Goal: Find specific page/section: Find specific page/section

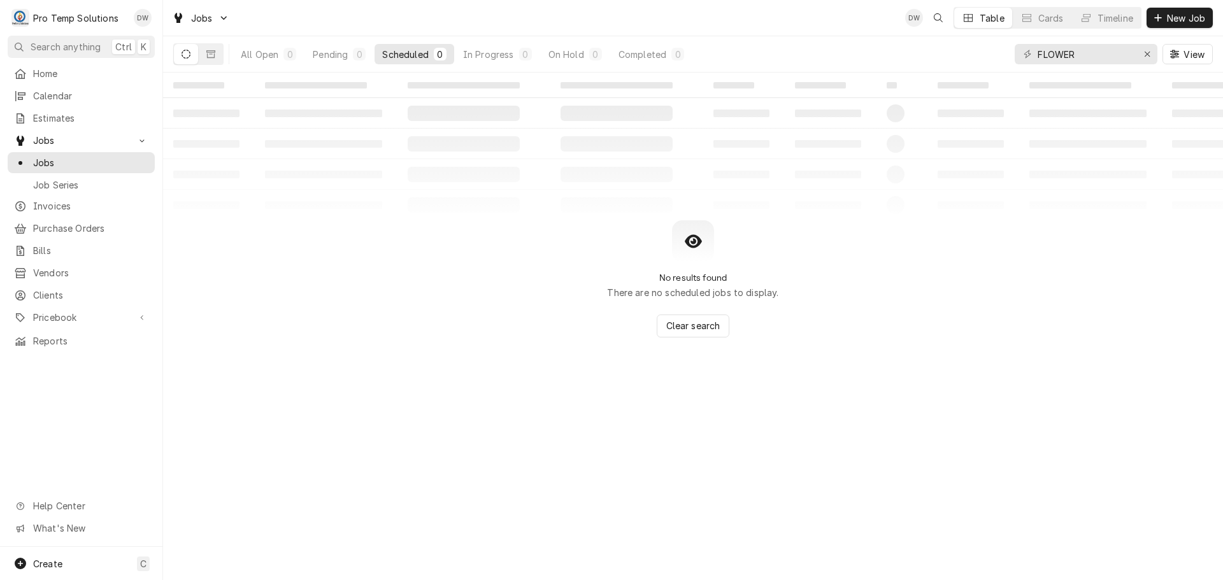
type input "FLOWER"
click at [1150, 54] on icon "Erase input" at bounding box center [1147, 54] width 7 height 9
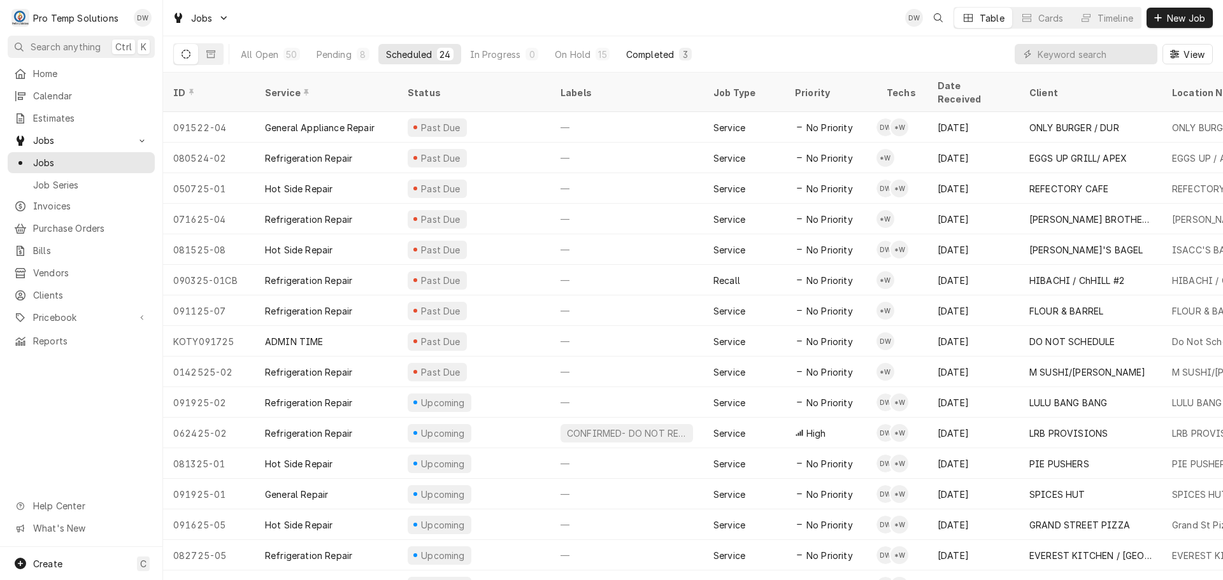
click at [648, 57] on div "Completed" at bounding box center [650, 54] width 48 height 13
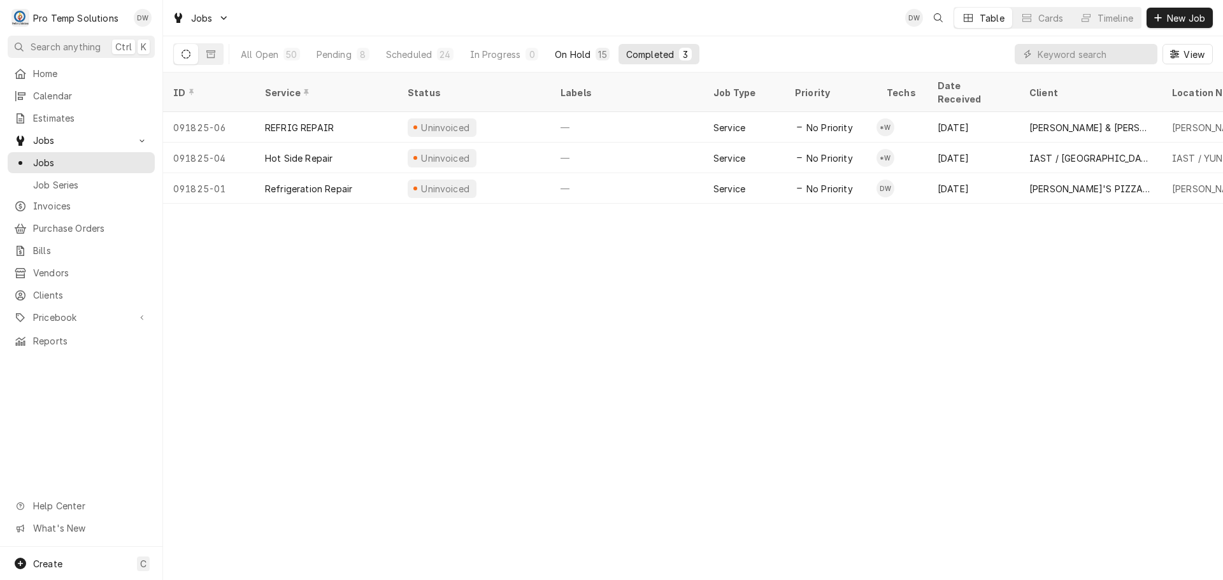
click at [579, 57] on div "On Hold" at bounding box center [573, 54] width 36 height 13
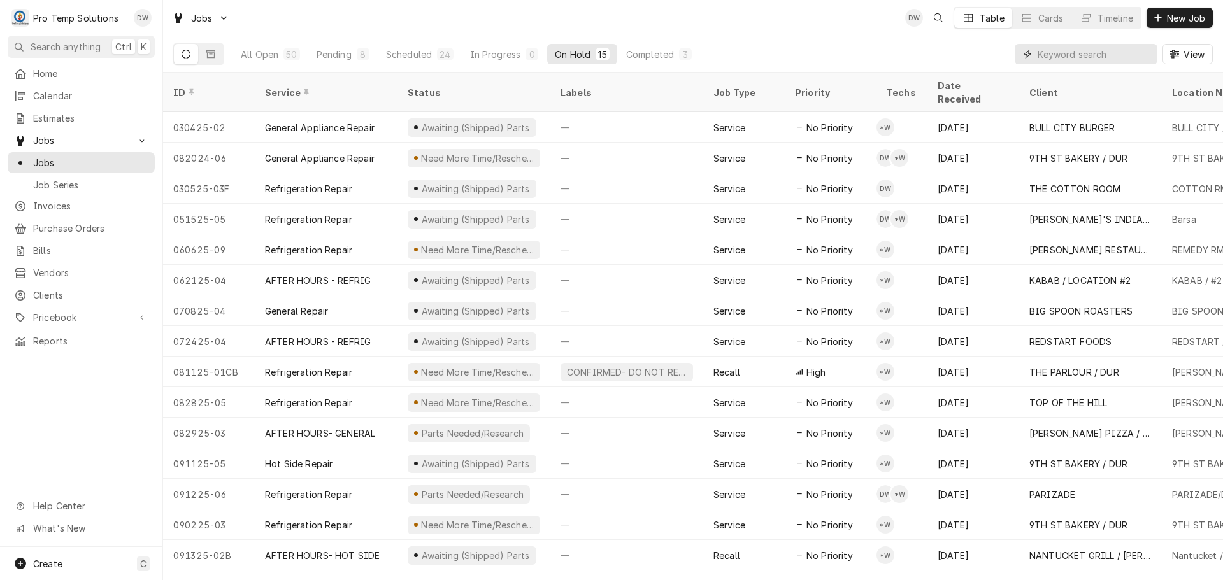
click at [1097, 54] on input "Dynamic Content Wrapper" at bounding box center [1094, 54] width 113 height 20
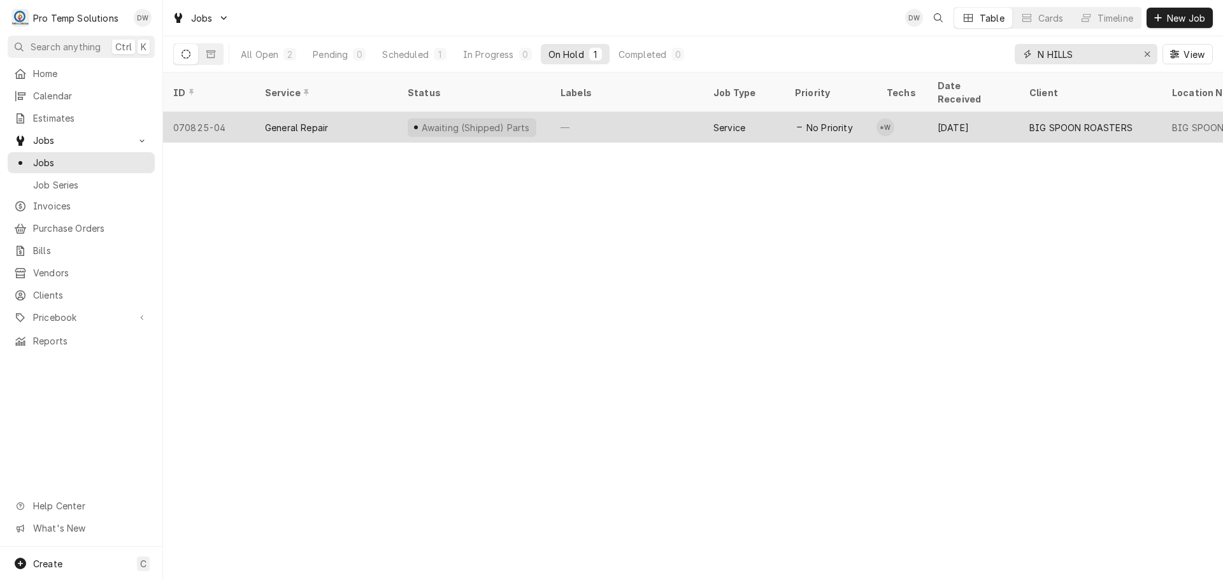
type input "N HILLS"
click at [618, 112] on div "—" at bounding box center [627, 127] width 153 height 31
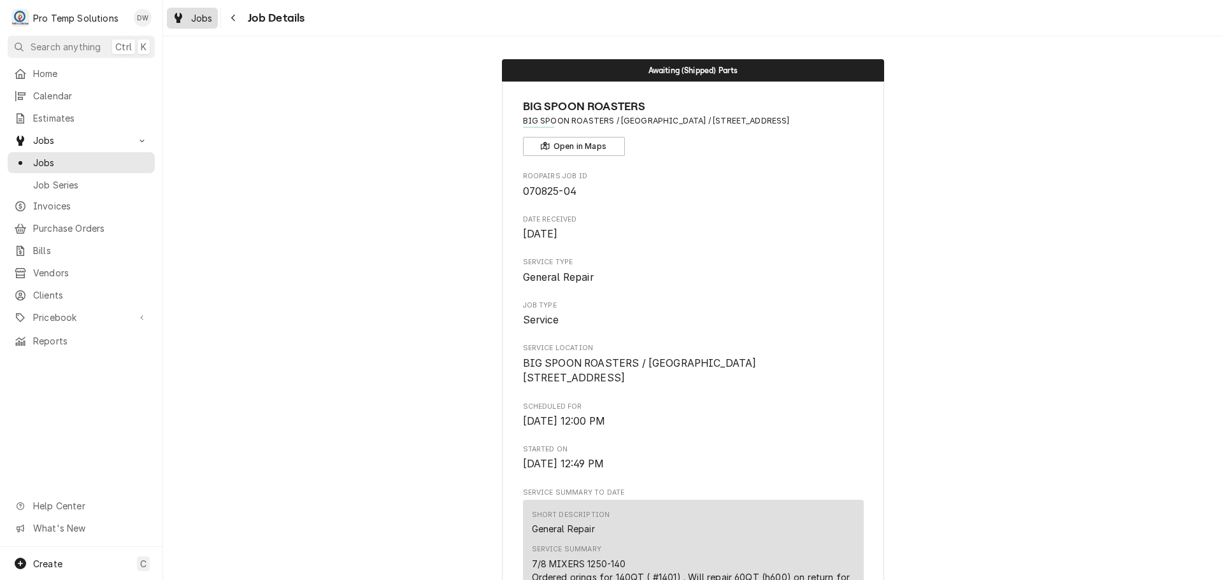
click at [194, 13] on span "Jobs" at bounding box center [202, 17] width 22 height 13
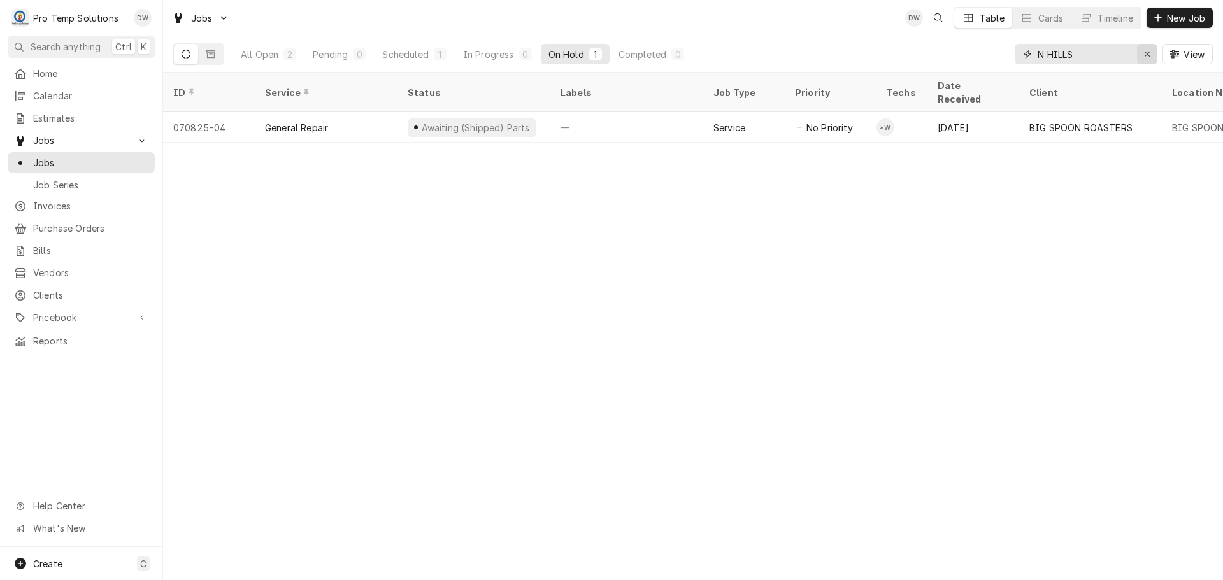
click at [1145, 55] on icon "Erase input" at bounding box center [1147, 54] width 7 height 9
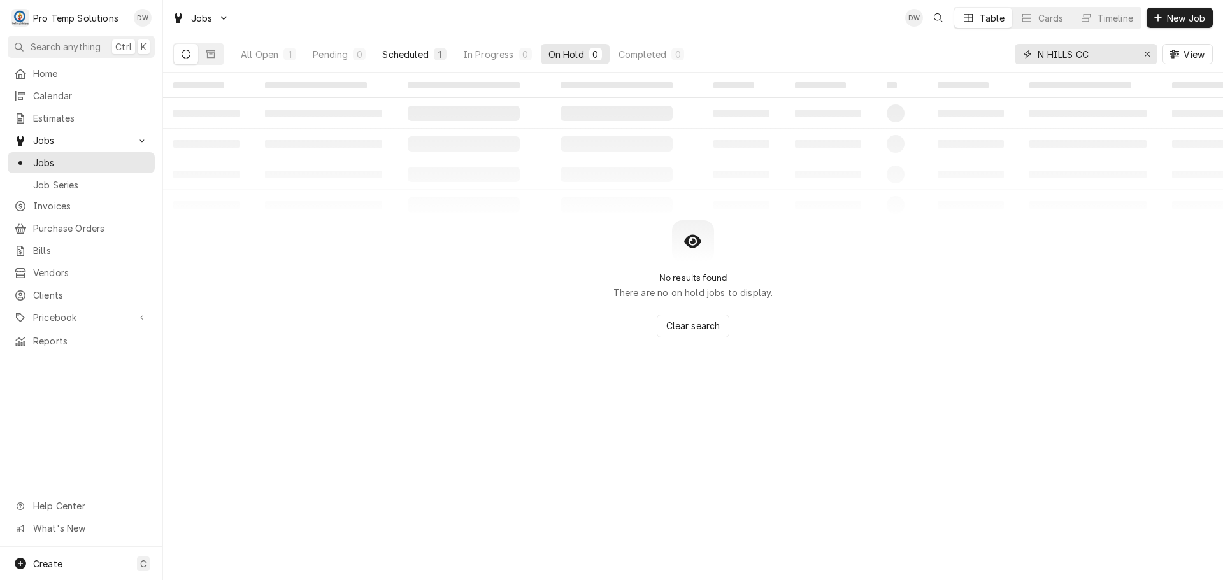
type input "N HILLS CC"
click at [408, 53] on div "Scheduled" at bounding box center [405, 54] width 46 height 13
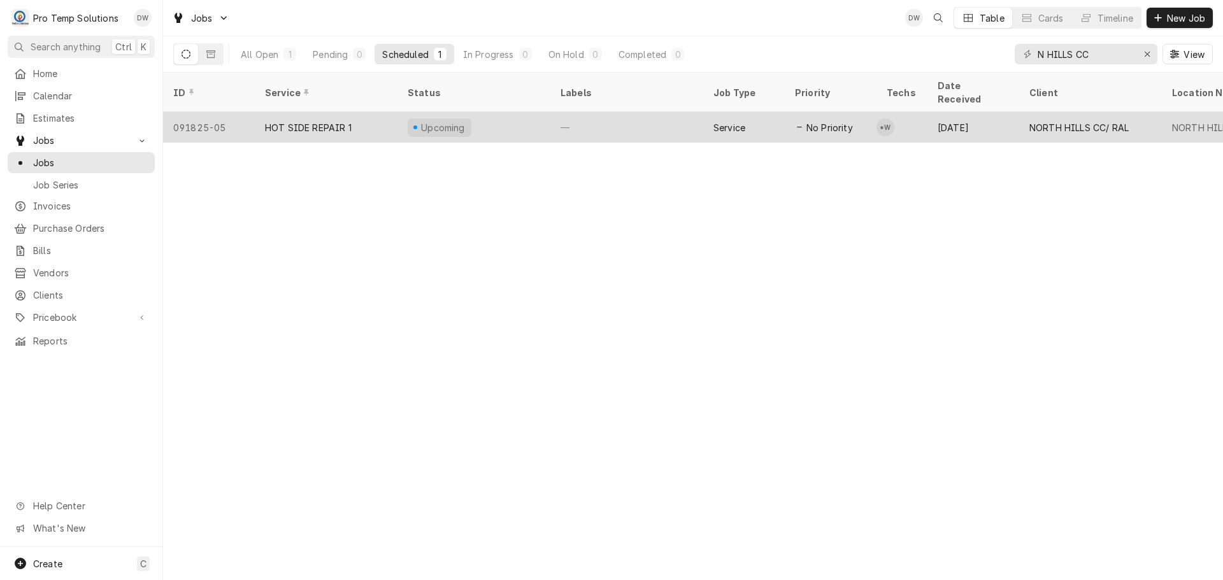
click at [589, 112] on div "—" at bounding box center [627, 127] width 153 height 31
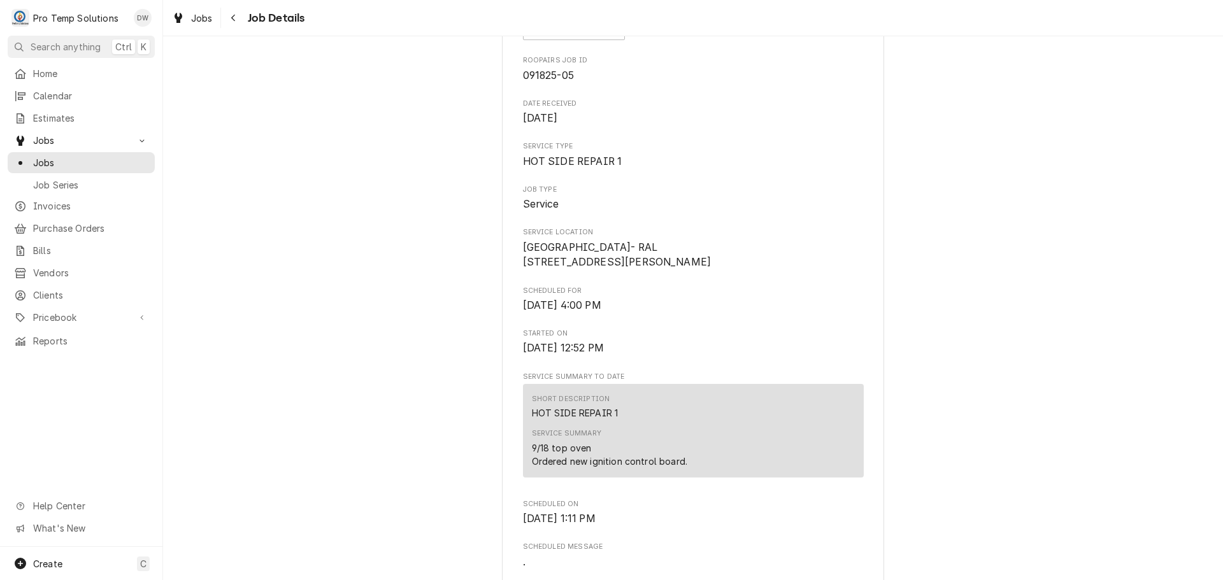
scroll to position [191, 0]
